Goal: Task Accomplishment & Management: Complete application form

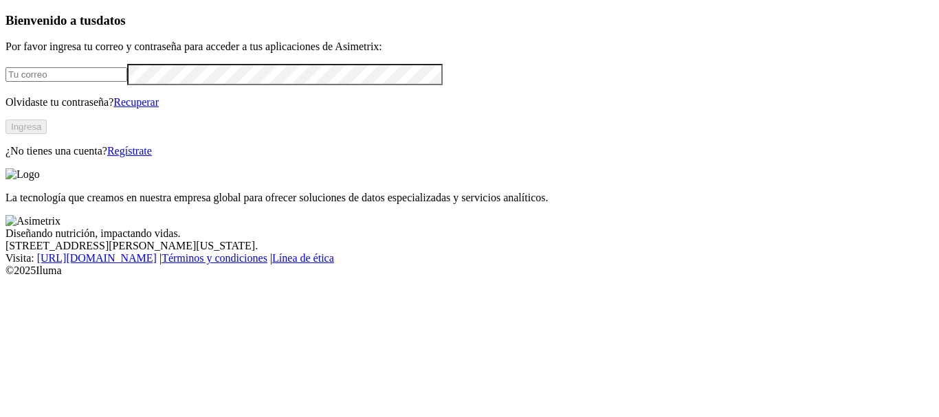
type input "[PERSON_NAME][EMAIL_ADDRESS][PERSON_NAME][DOMAIN_NAME]"
click at [152, 157] on link "Regístrate" at bounding box center [129, 151] width 45 height 12
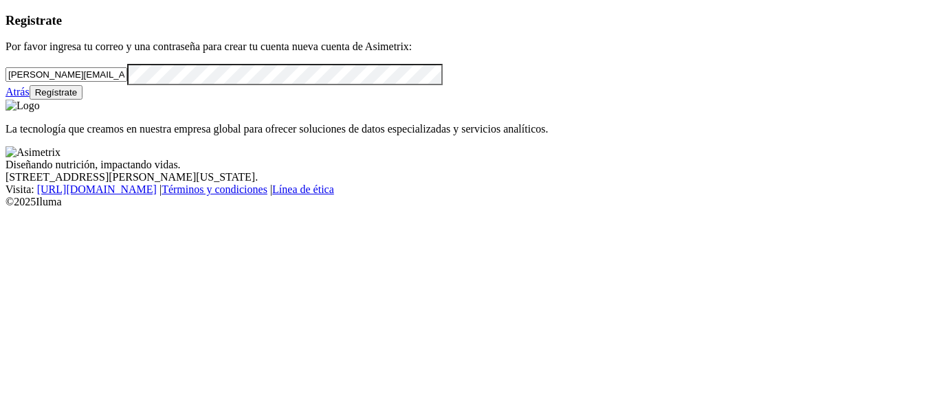
click at [5, 100] on div "Registrate Por favor ingresa tu correo y una contraseña para crear tu cuenta nu…" at bounding box center [469, 56] width 928 height 87
drag, startPoint x: 0, startPoint y: 198, endPoint x: 51, endPoint y: 211, distance: 52.5
click at [5, 100] on div "Registrate Por favor ingresa tu correo y una contraseña para crear tu cuenta nu…" at bounding box center [469, 56] width 928 height 87
drag, startPoint x: 191, startPoint y: 100, endPoint x: 4, endPoint y: 98, distance: 187.0
click at [5, 98] on div "Registrate Por favor ingresa tu correo y una contraseña para crear tu cuenta nu…" at bounding box center [469, 56] width 928 height 87
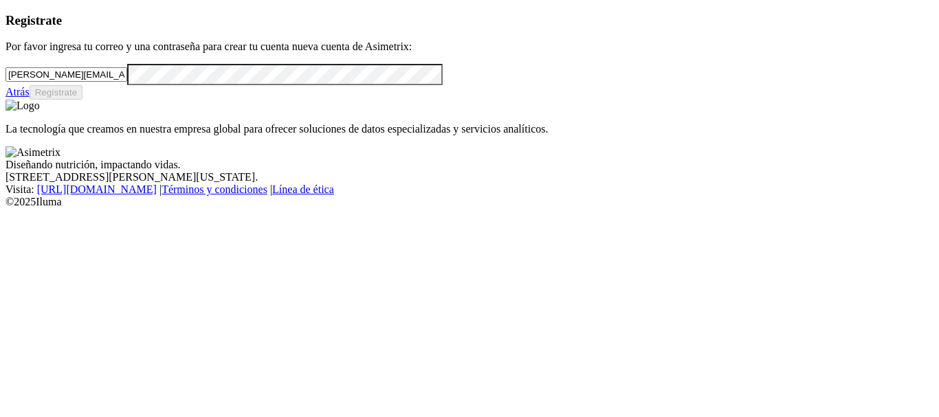
paste input "[PERSON_NAME].[PERSON_NAME]@aliar"
type input "[PERSON_NAME][EMAIL_ADDRESS][PERSON_NAME][DOMAIN_NAME]"
